Goal: Find specific page/section: Find specific page/section

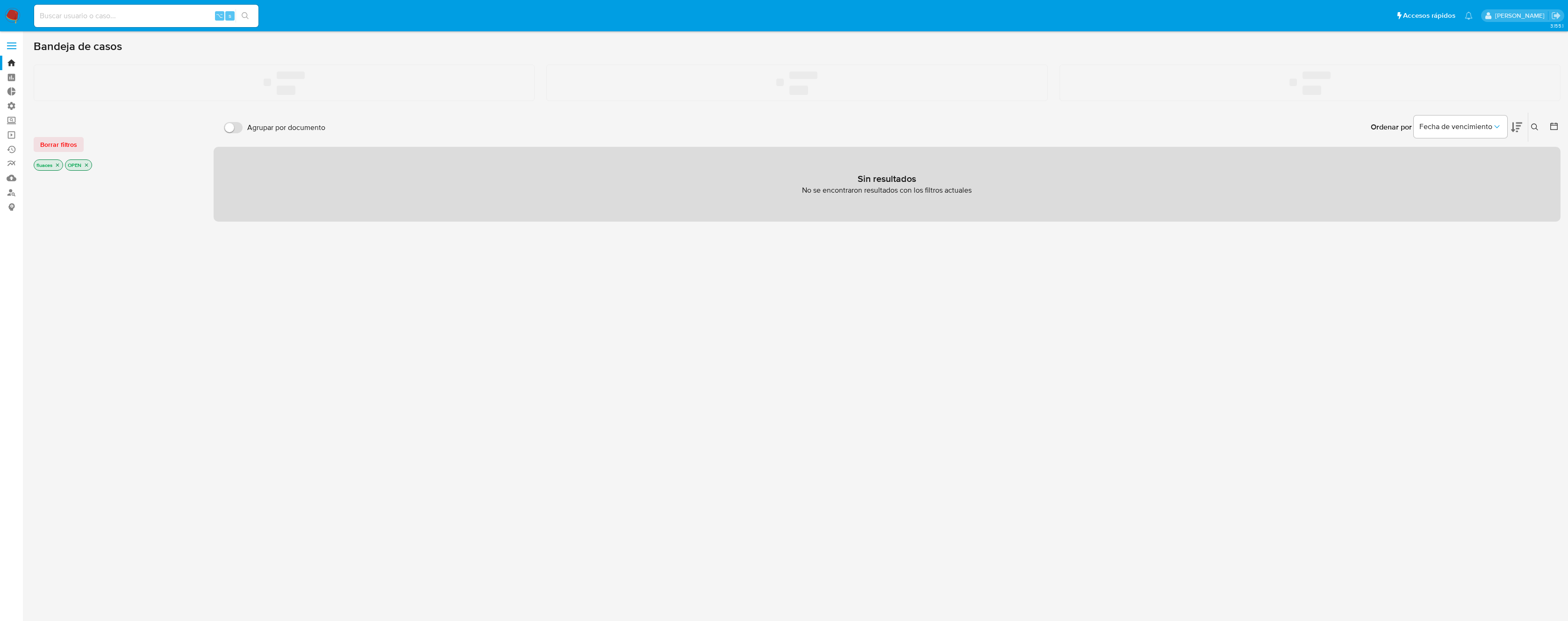
click at [131, 15] on input at bounding box center [146, 16] width 225 height 12
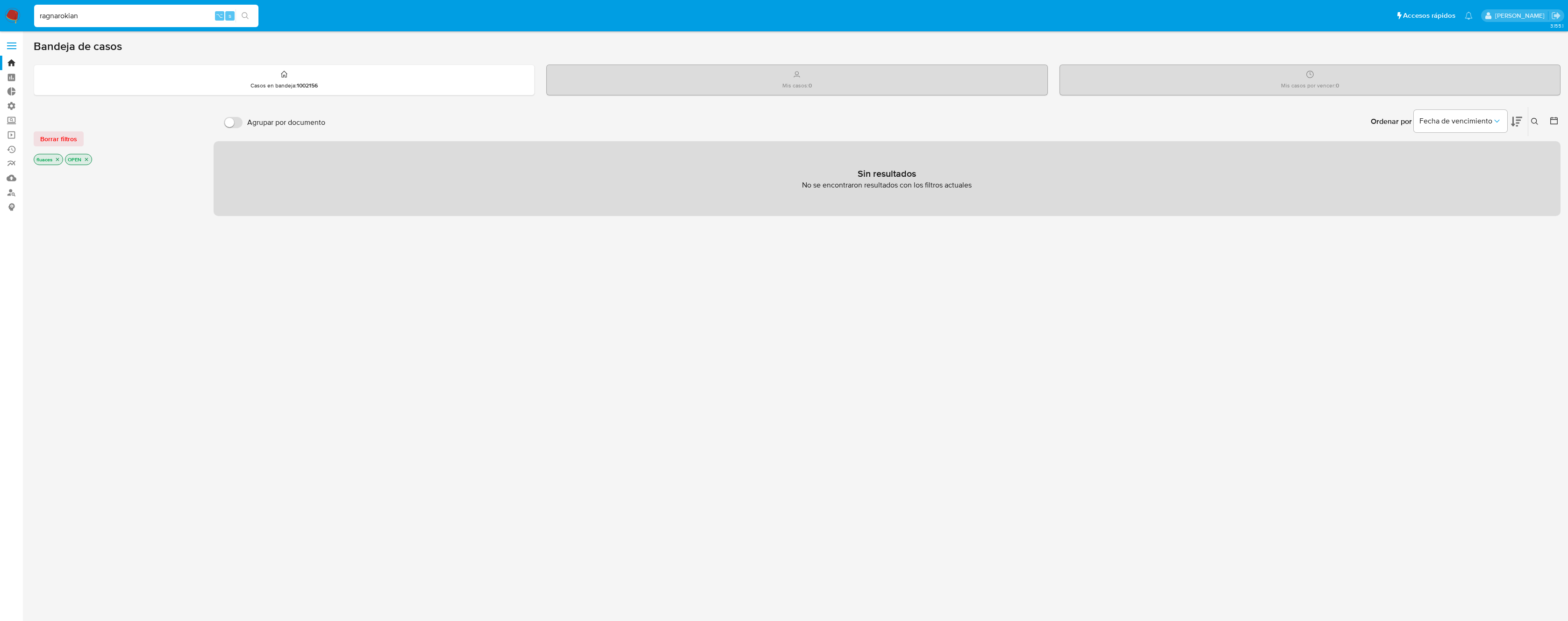
type input "ragnarokian"
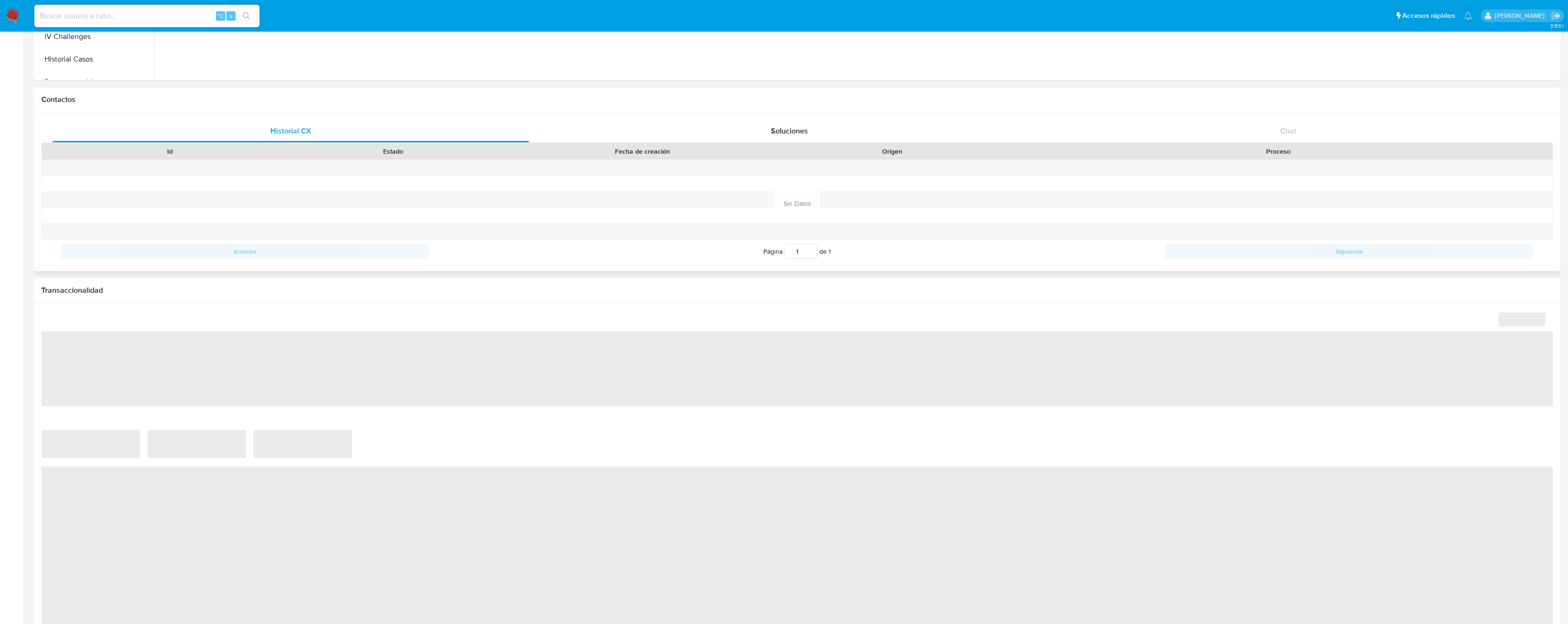
scroll to position [325, 0]
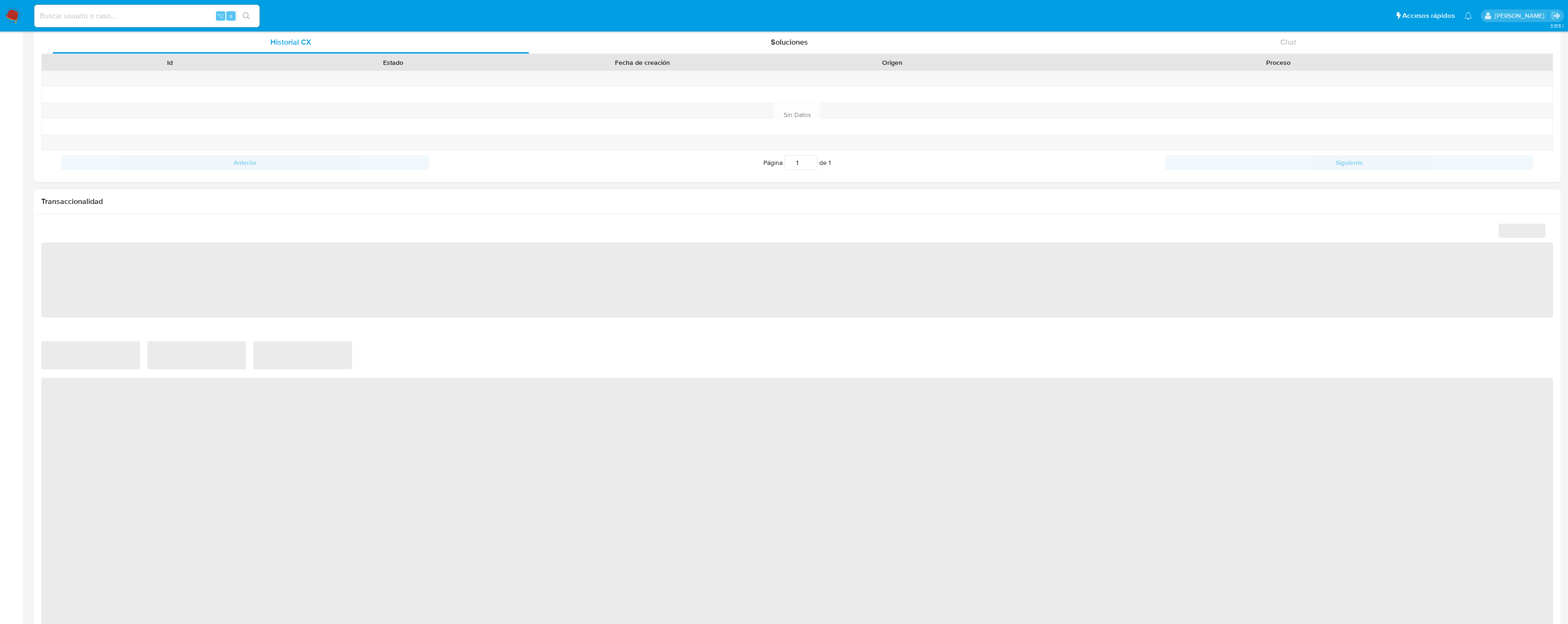
select select "10"
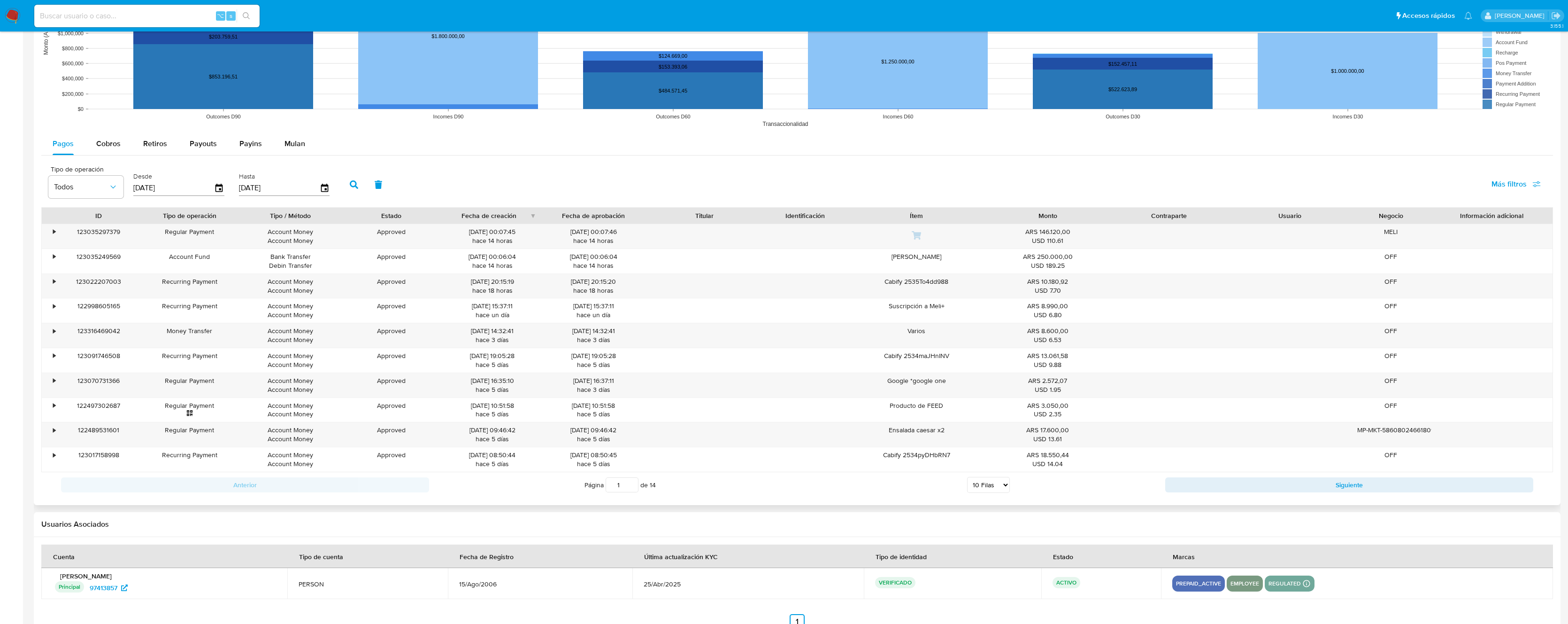
scroll to position [814, 0]
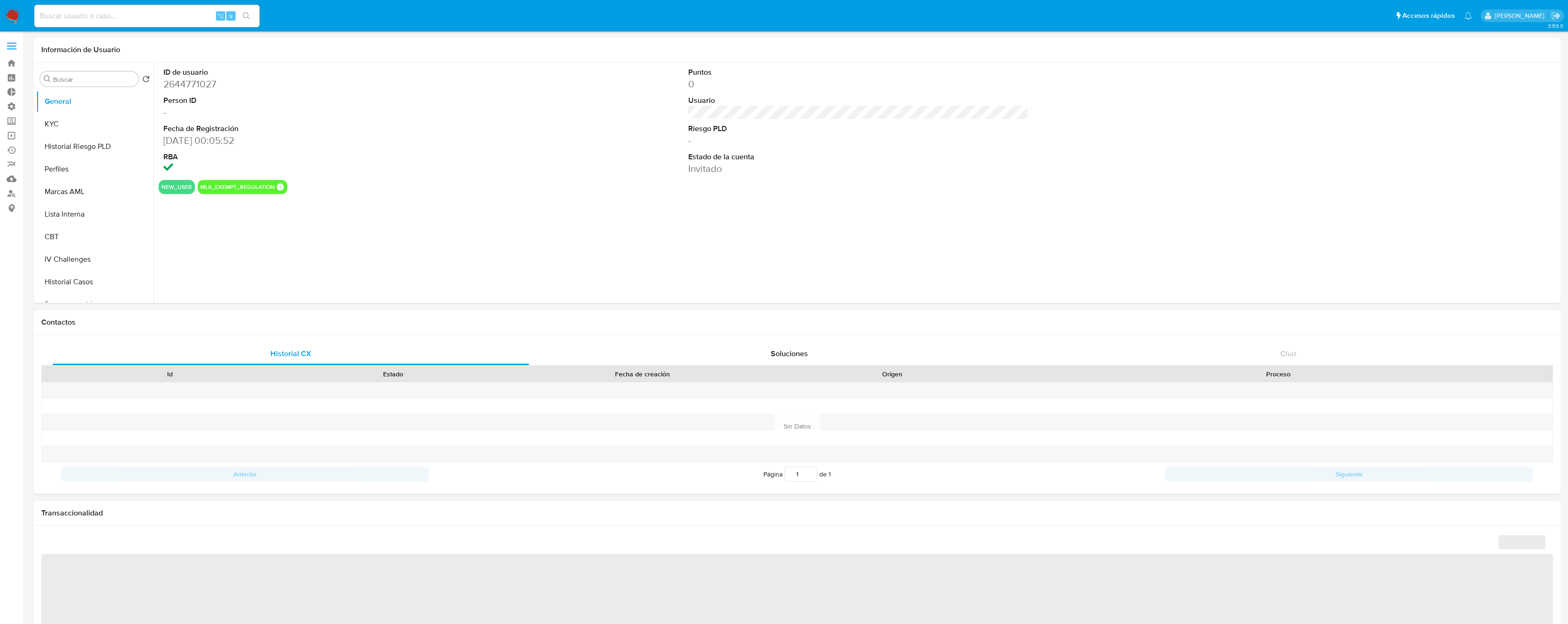
select select "10"
